Goal: Task Accomplishment & Management: Use online tool/utility

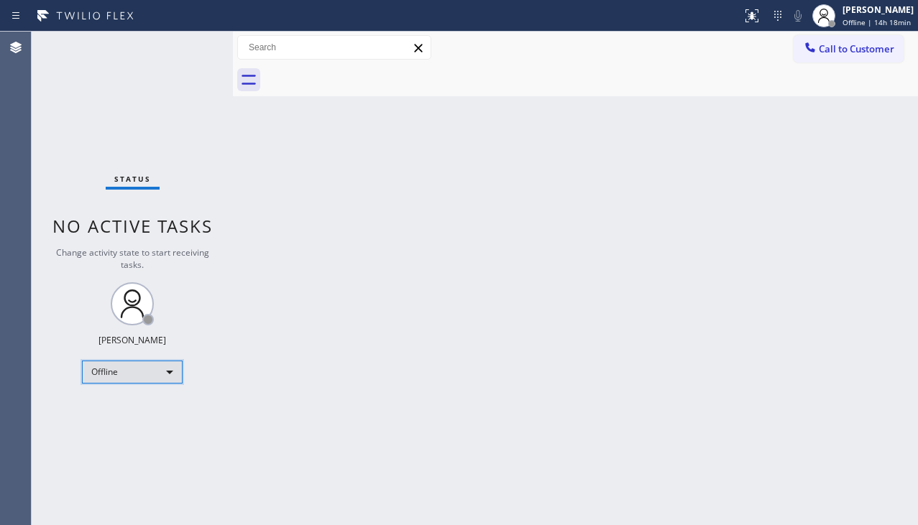
click at [119, 374] on div "Offline" at bounding box center [132, 372] width 101 height 23
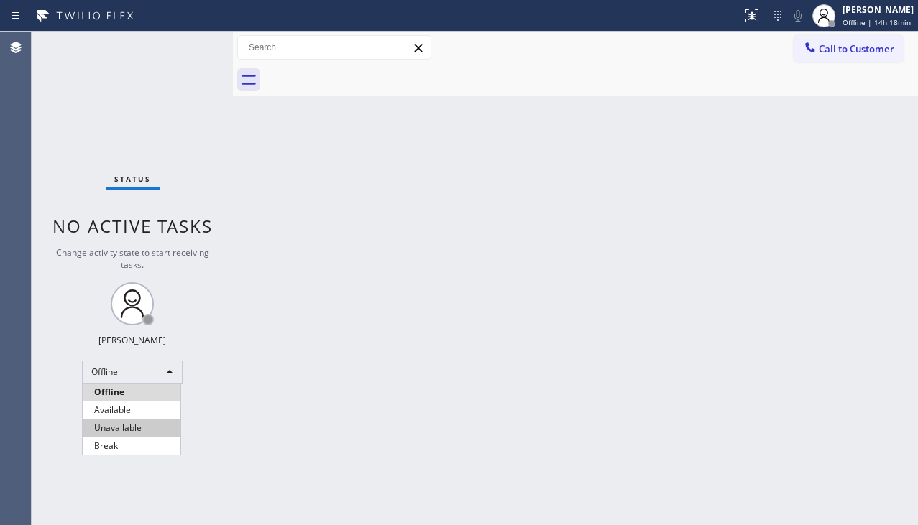
click at [119, 427] on li "Unavailable" at bounding box center [132, 428] width 98 height 17
